Goal: Navigation & Orientation: Find specific page/section

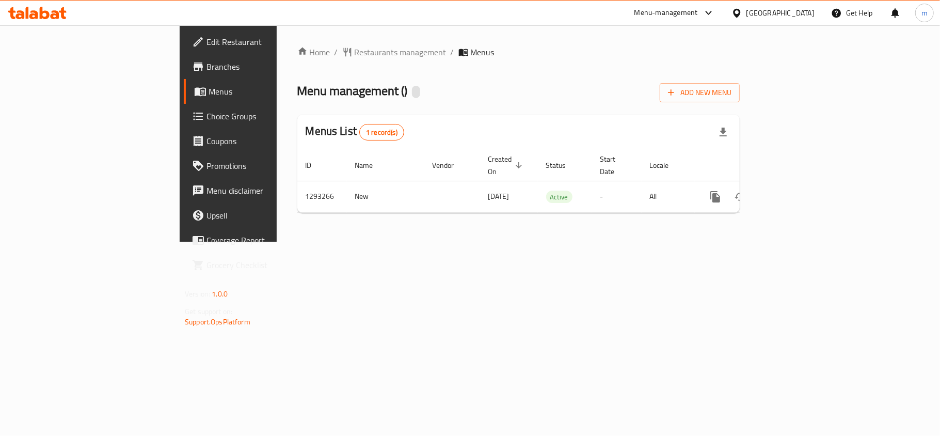
click at [206, 115] on span "Choice Groups" at bounding box center [267, 116] width 122 height 12
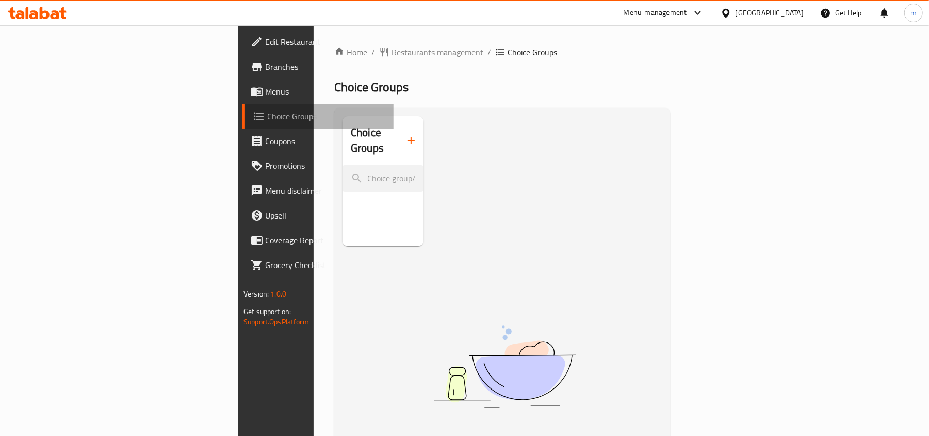
click at [267, 115] on span "Choice Groups" at bounding box center [326, 116] width 118 height 12
click at [334, 52] on link "Home" at bounding box center [350, 52] width 33 height 12
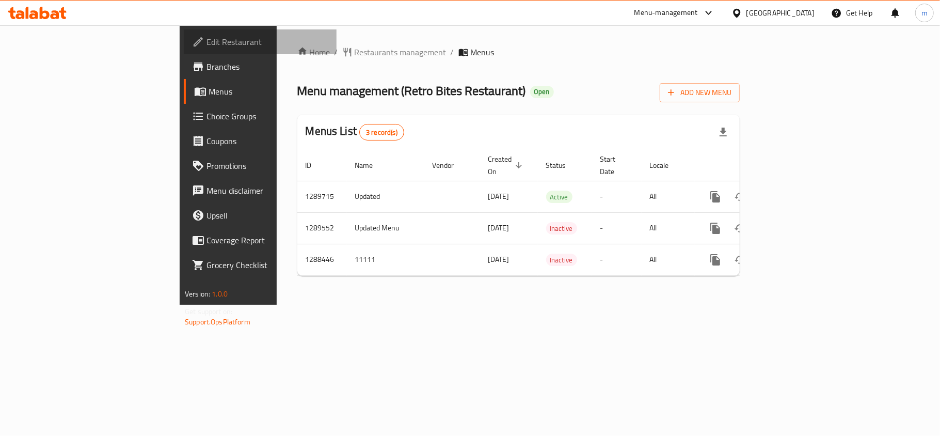
click at [206, 43] on span "Edit Restaurant" at bounding box center [267, 42] width 122 height 12
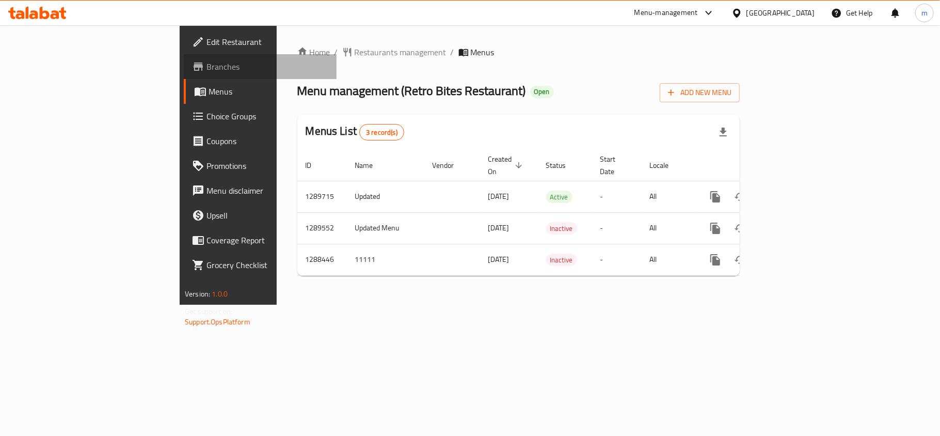
click at [206, 64] on span "Branches" at bounding box center [267, 66] width 122 height 12
